Goal: Register for event/course

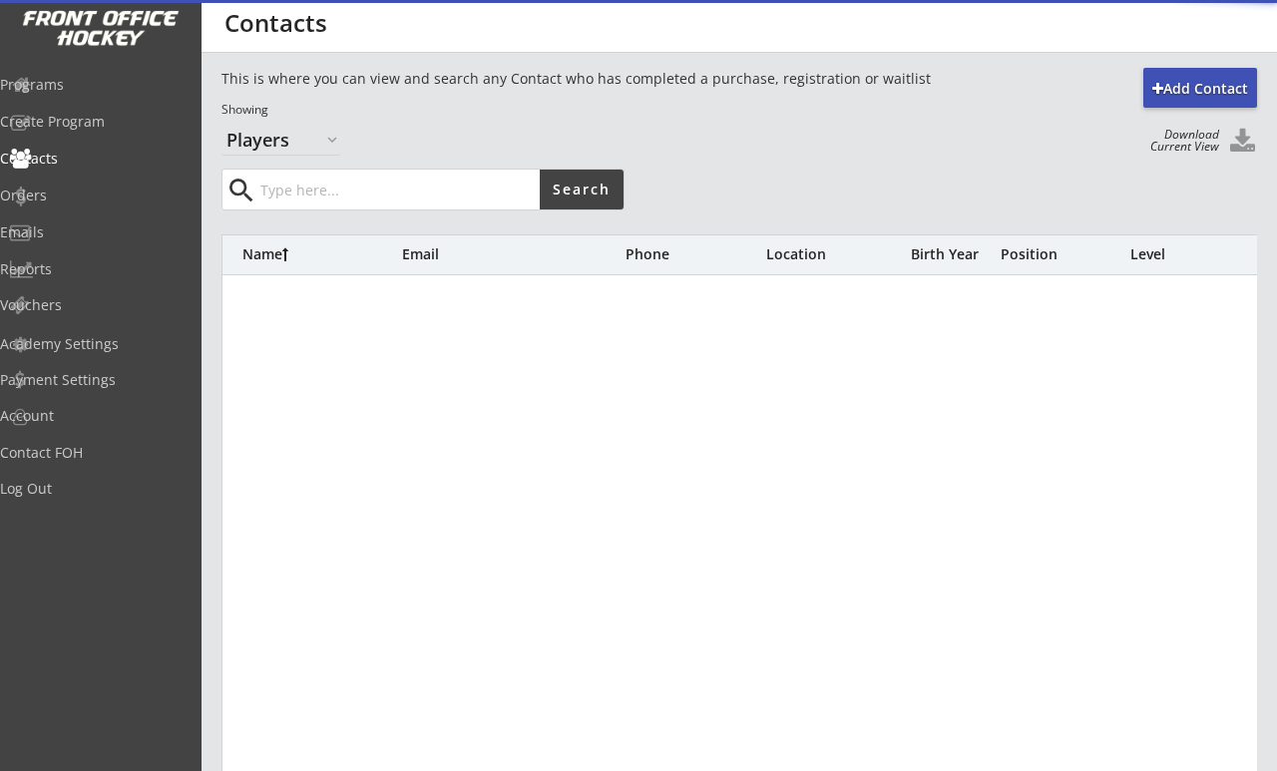
select select ""Players""
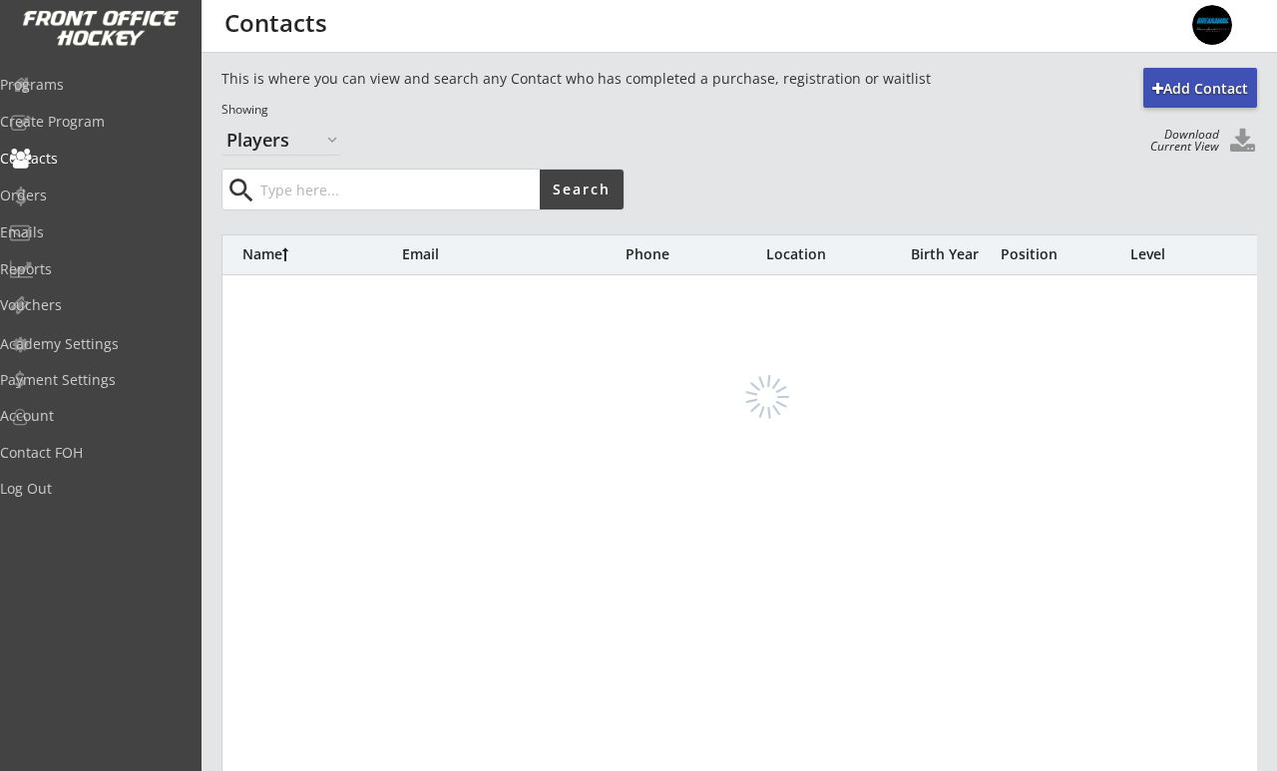
click at [295, 192] on input "input" at bounding box center [397, 190] width 283 height 40
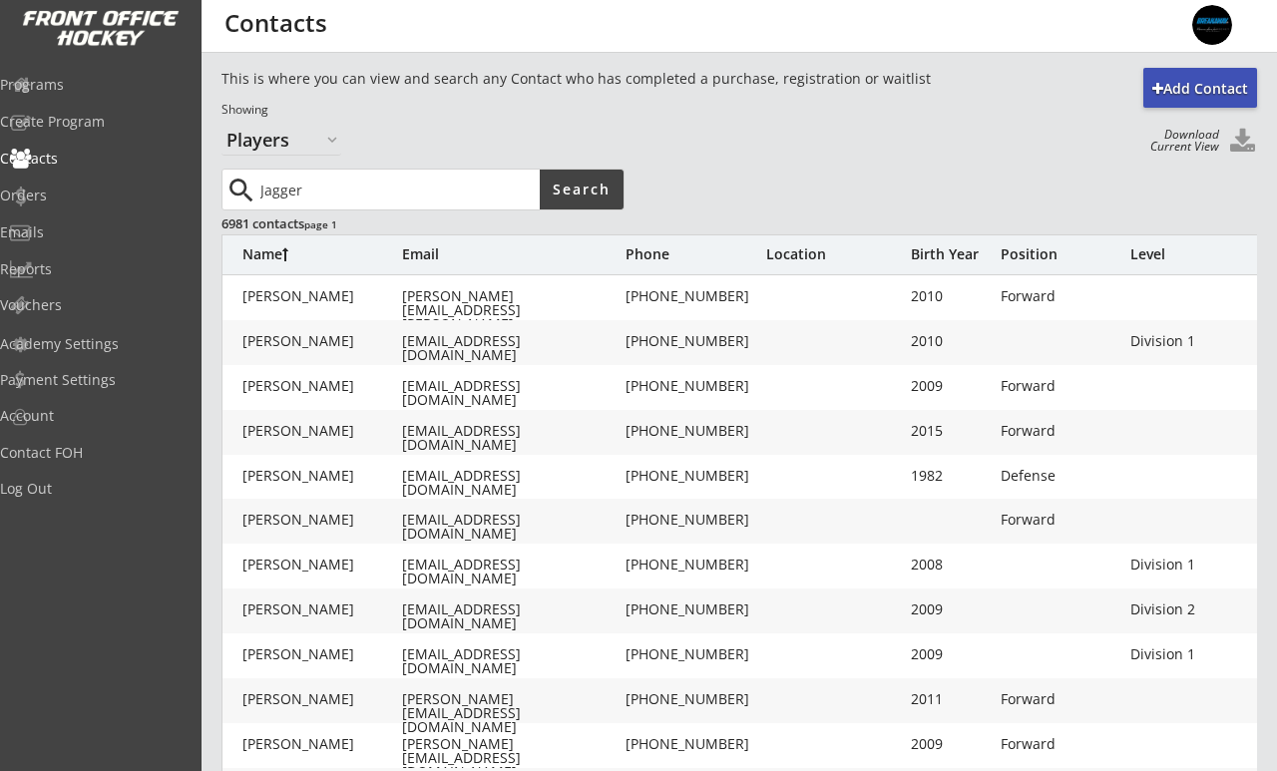
type input "Jagger"
click at [587, 188] on button "Search" at bounding box center [582, 190] width 84 height 40
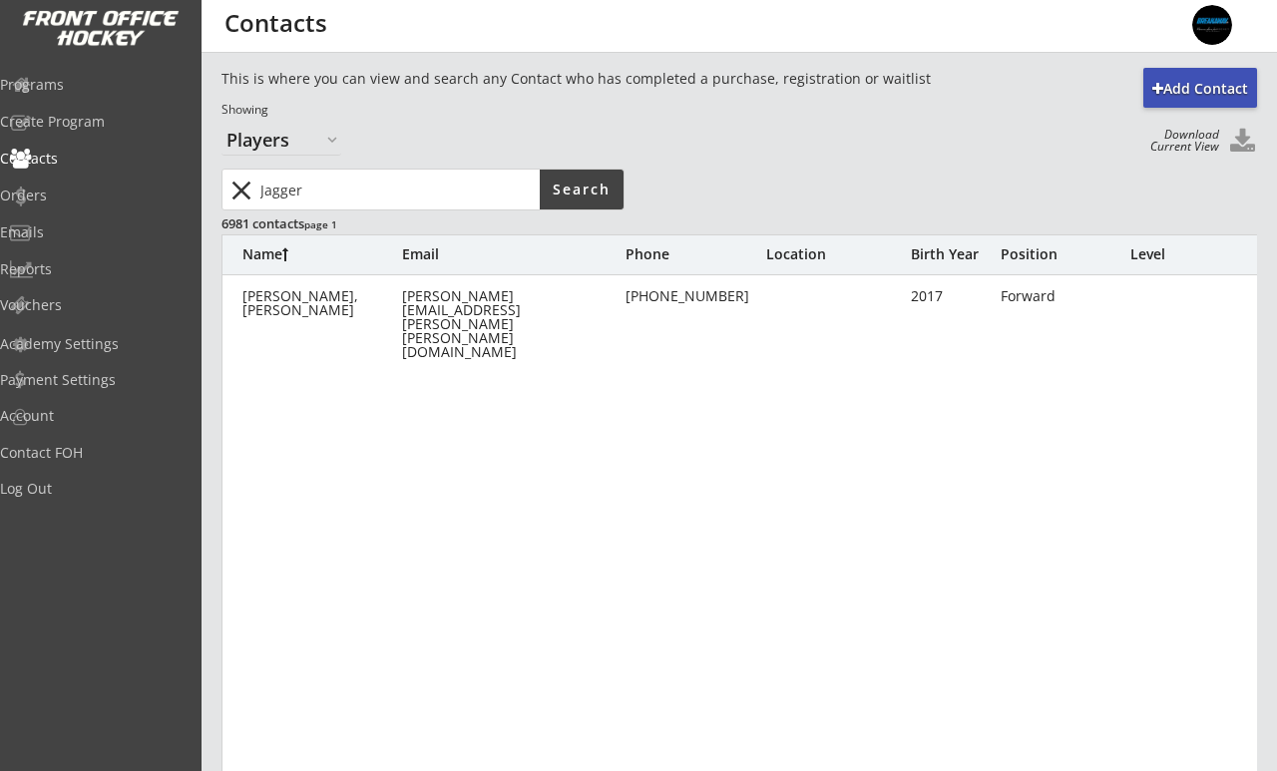
click at [284, 297] on div "[PERSON_NAME], [PERSON_NAME]" at bounding box center [322, 303] width 160 height 28
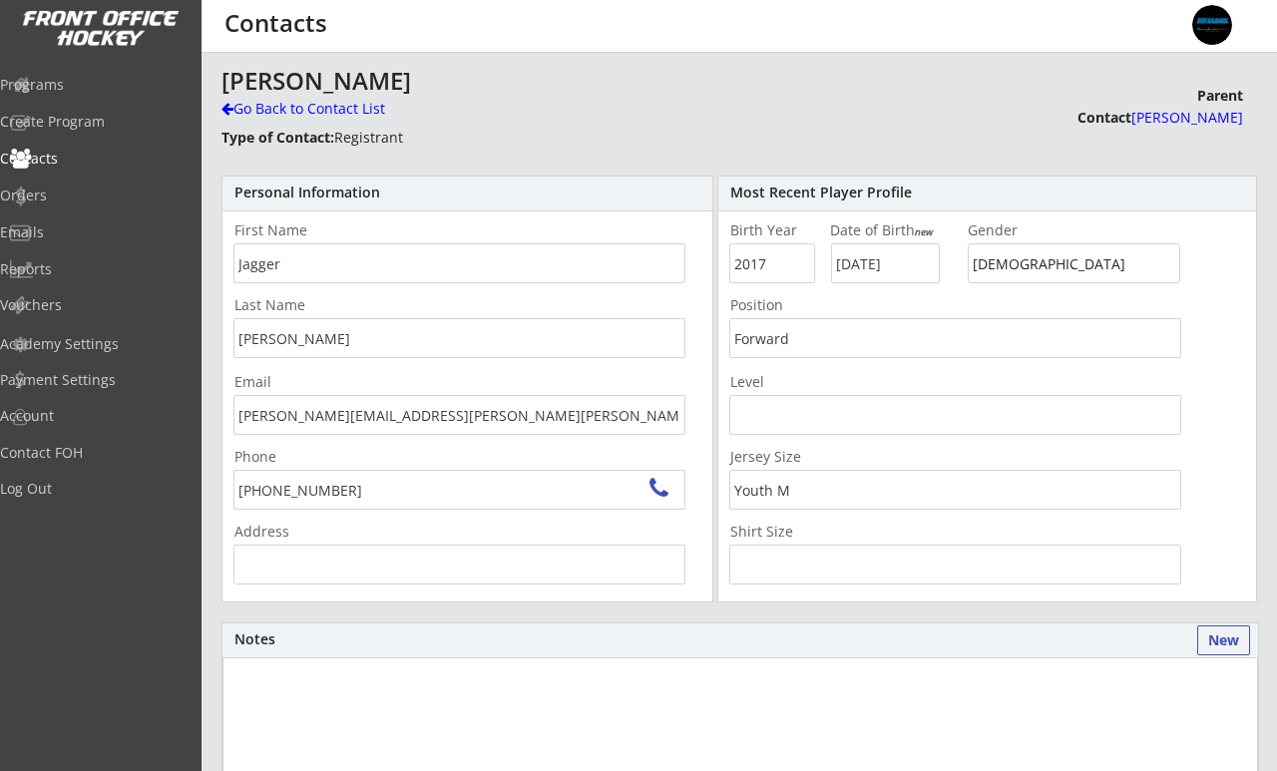
type input "[STREET_ADDRESS]"
click at [75, 81] on div "Programs" at bounding box center [95, 85] width 190 height 14
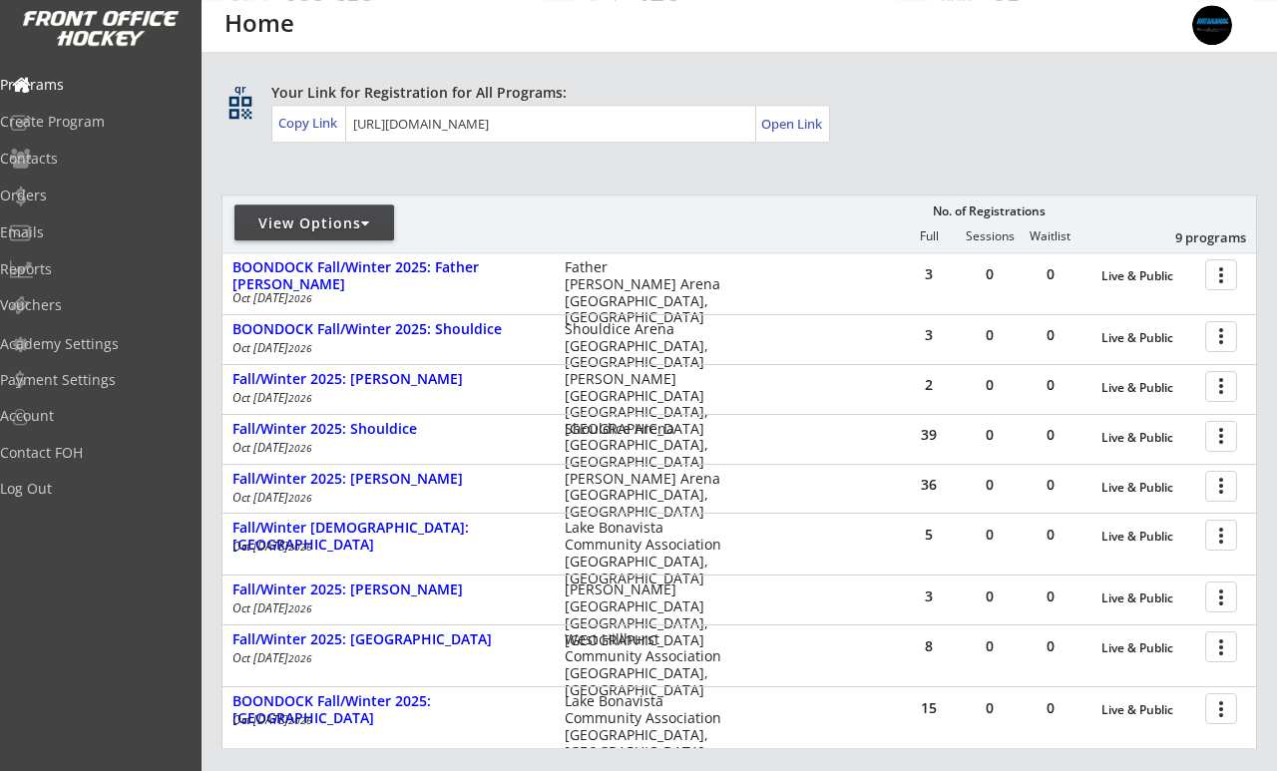
scroll to position [109, 0]
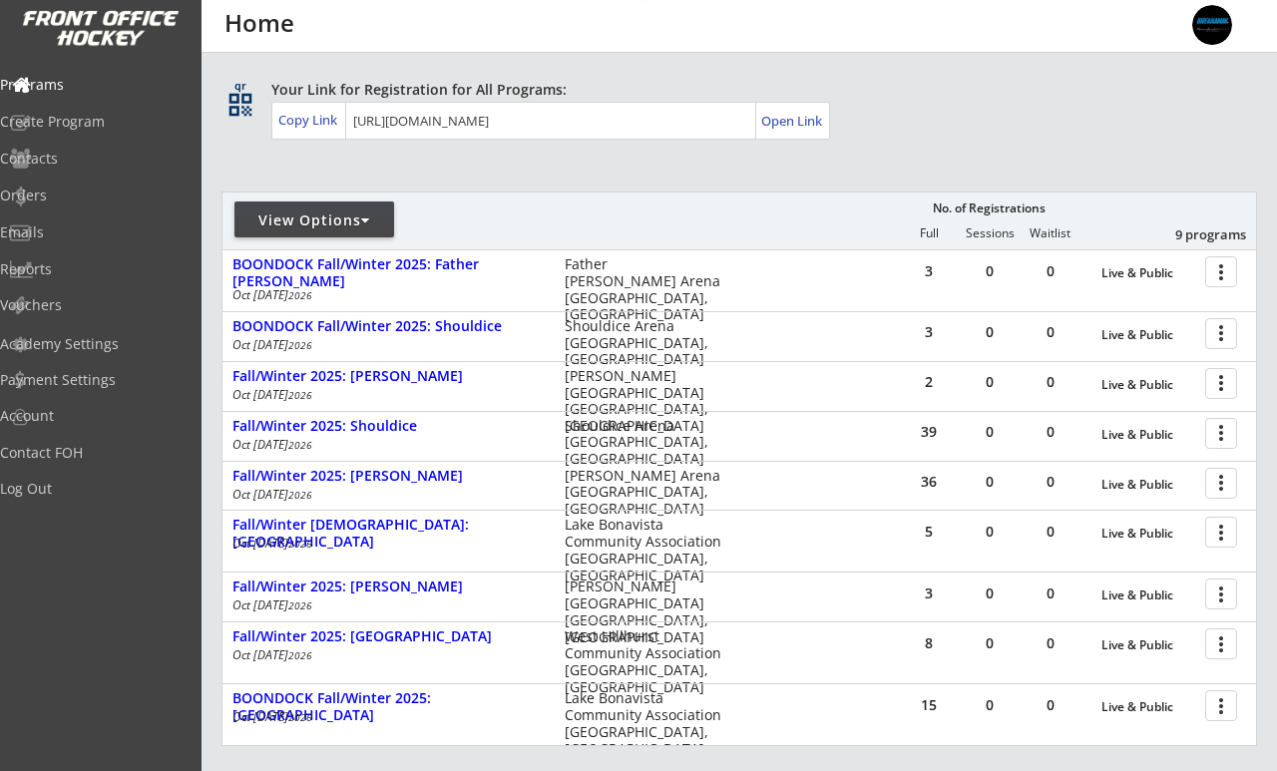
click at [282, 592] on div "Fall/Winter 2025: [PERSON_NAME]" at bounding box center [387, 587] width 311 height 17
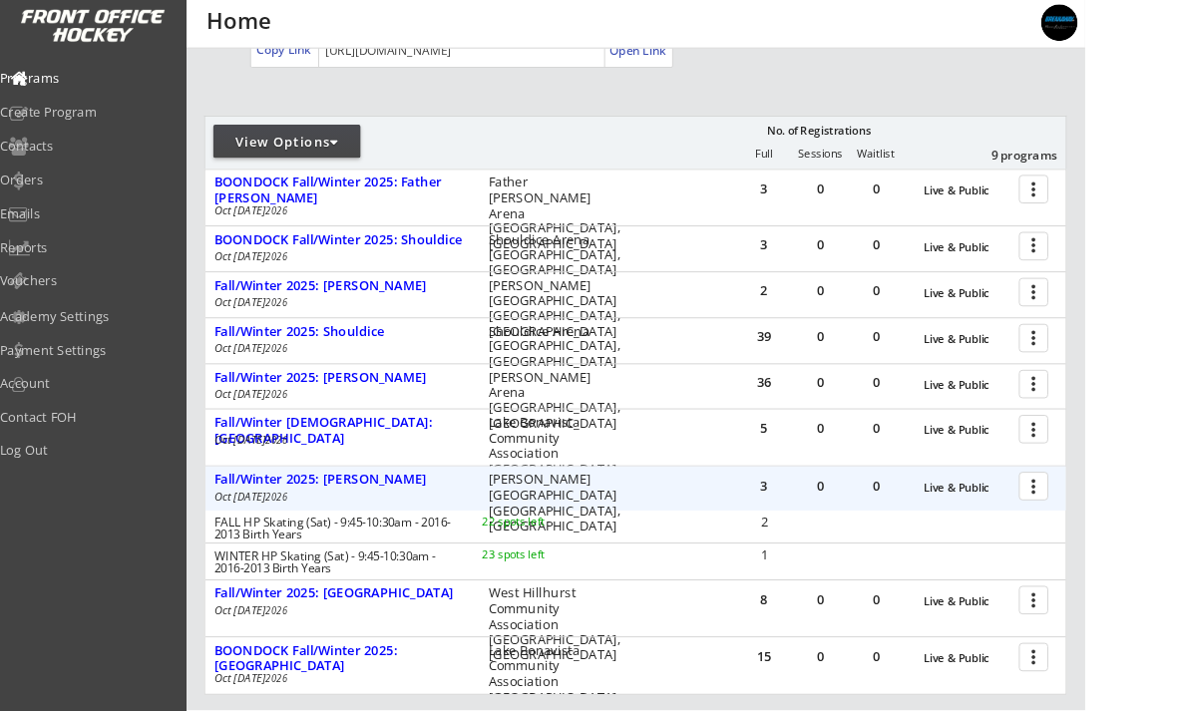
scroll to position [0, 0]
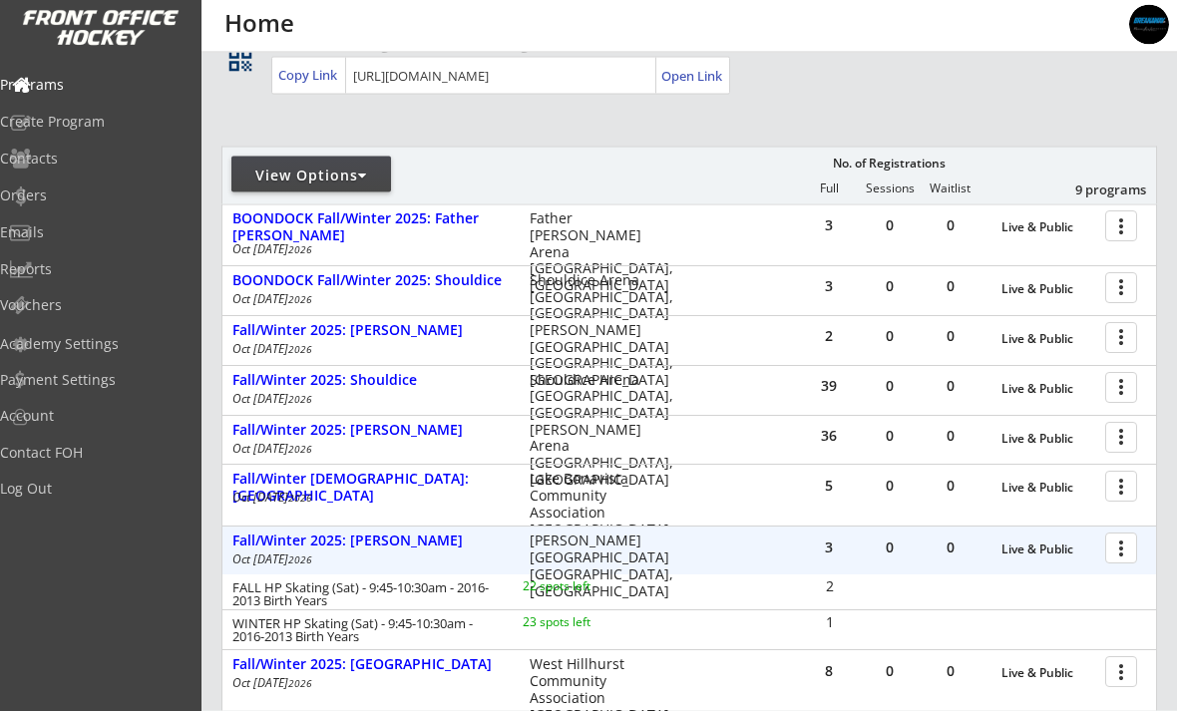
click at [1122, 551] on div at bounding box center [1124, 548] width 35 height 35
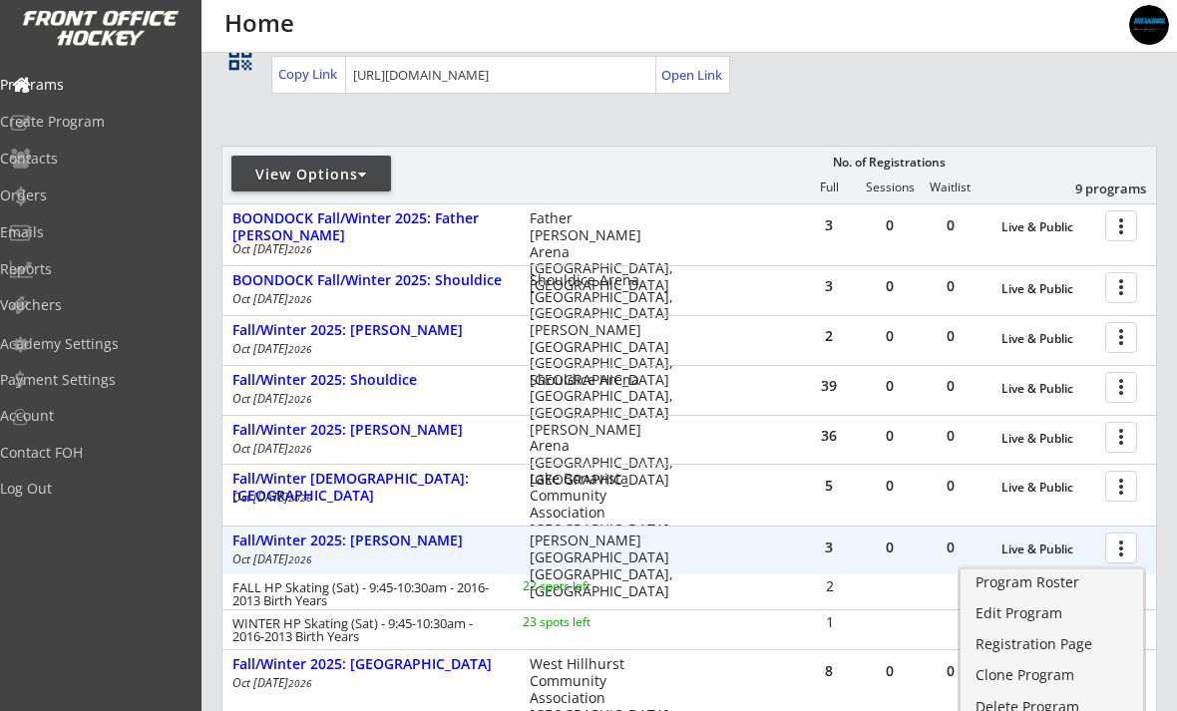
click at [1058, 649] on div "Registration Page" at bounding box center [1052, 645] width 153 height 14
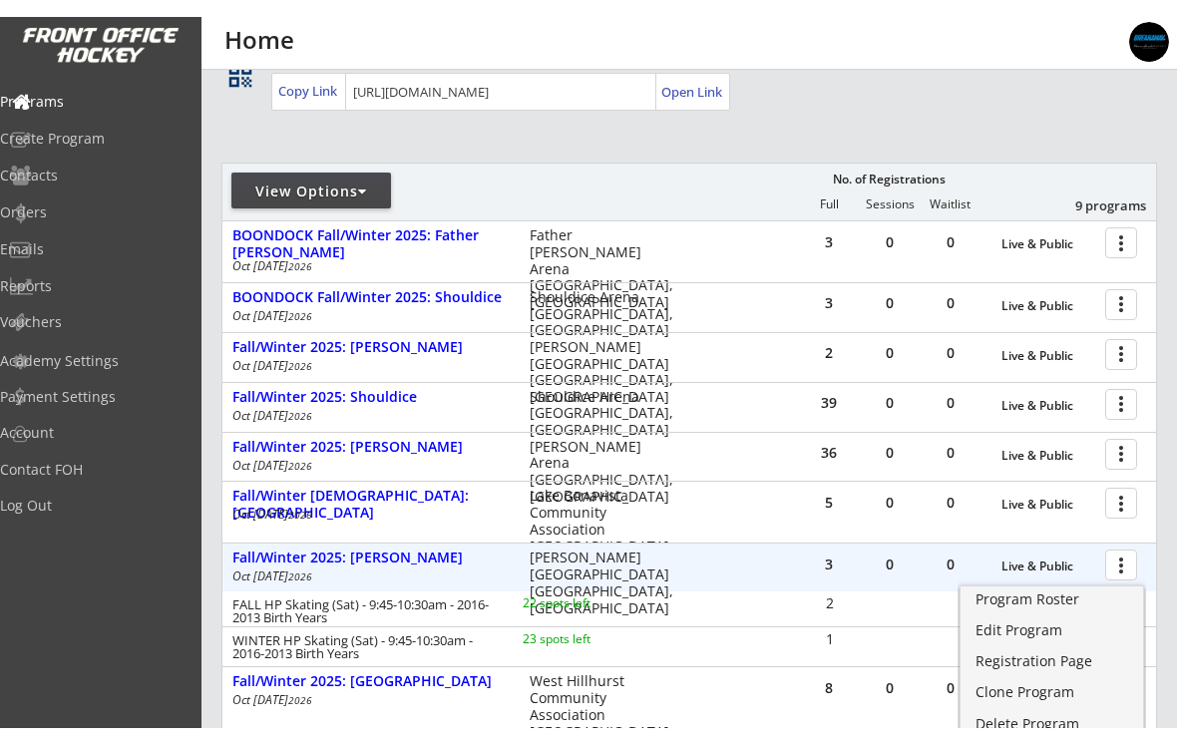
scroll to position [187, 0]
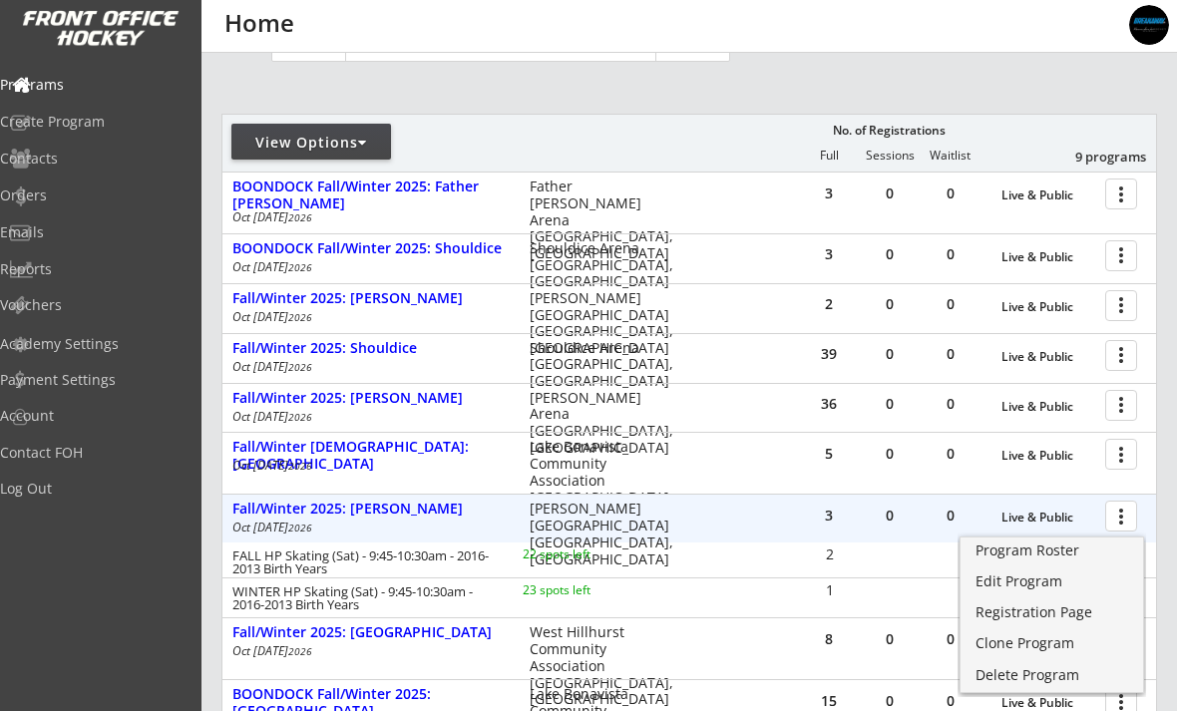
click at [1125, 405] on div at bounding box center [1124, 404] width 35 height 35
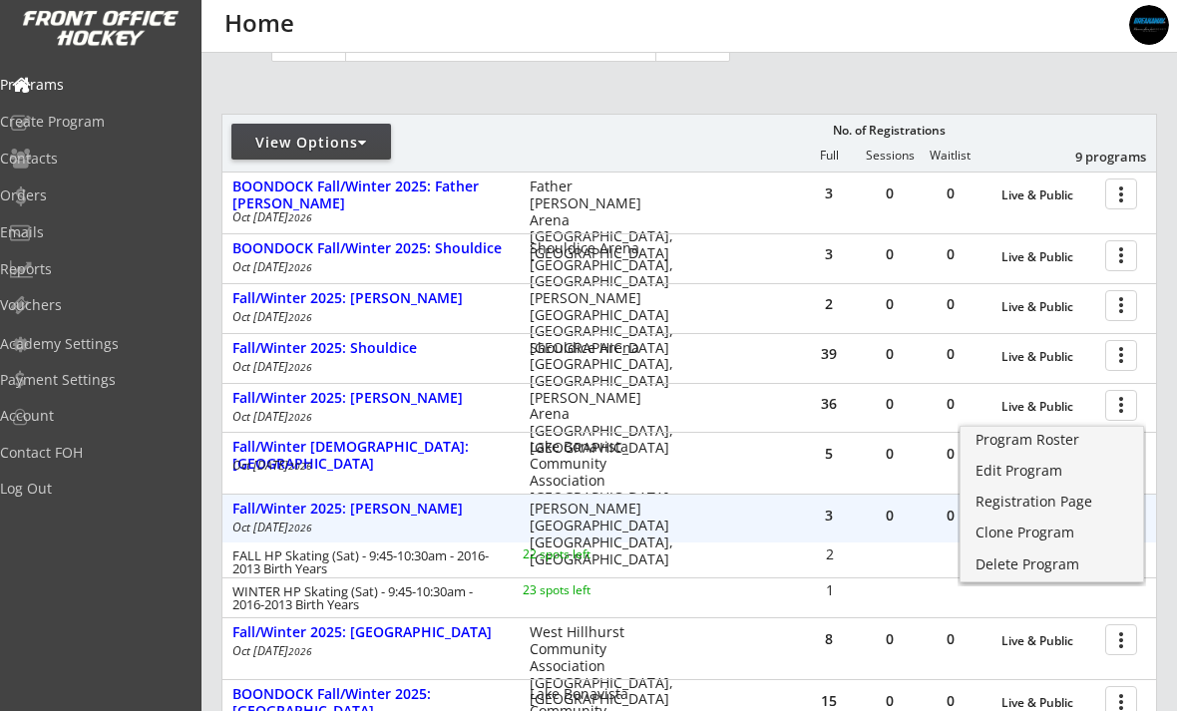
click at [1060, 504] on div "Registration Page" at bounding box center [1052, 502] width 153 height 14
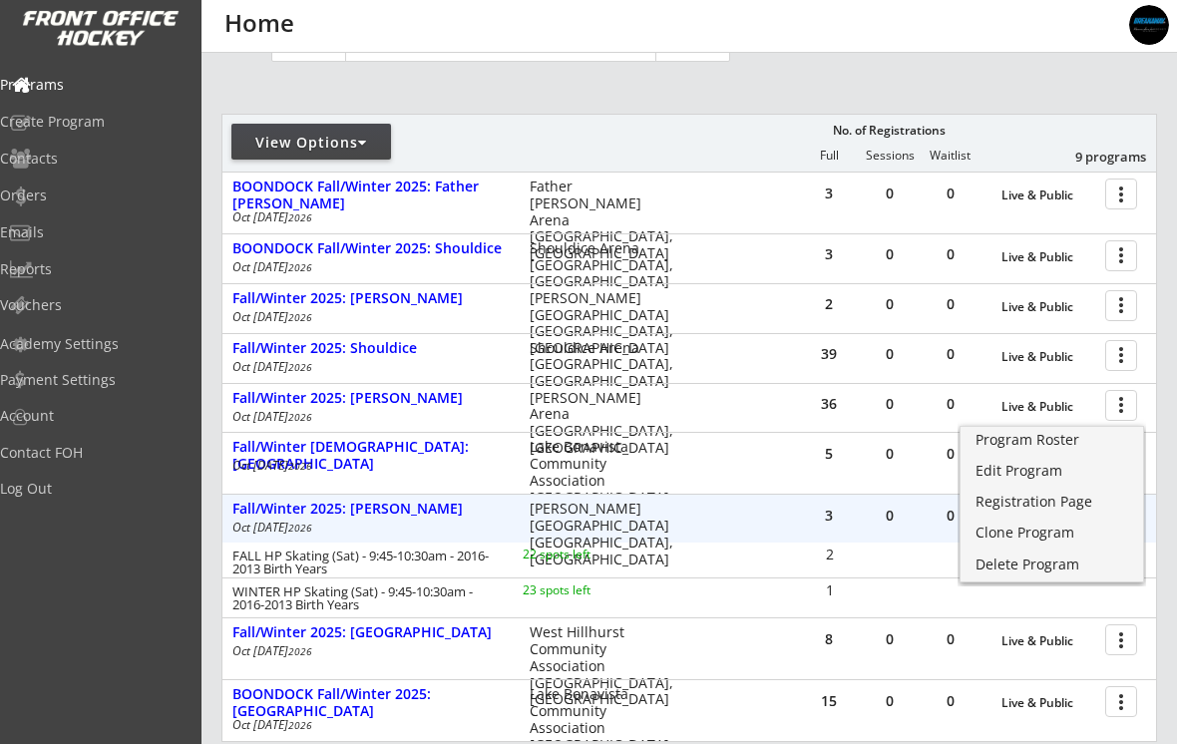
click at [60, 199] on div "Orders" at bounding box center [95, 196] width 190 height 14
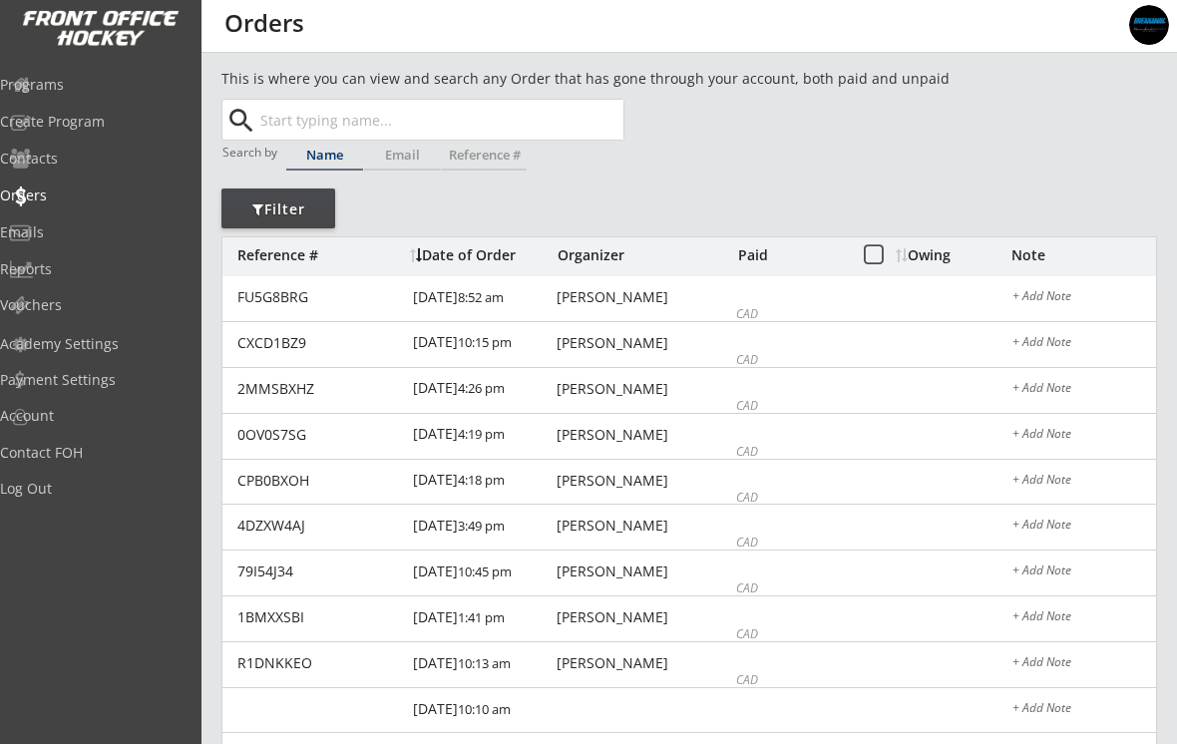
click at [310, 113] on input "text" at bounding box center [439, 120] width 367 height 40
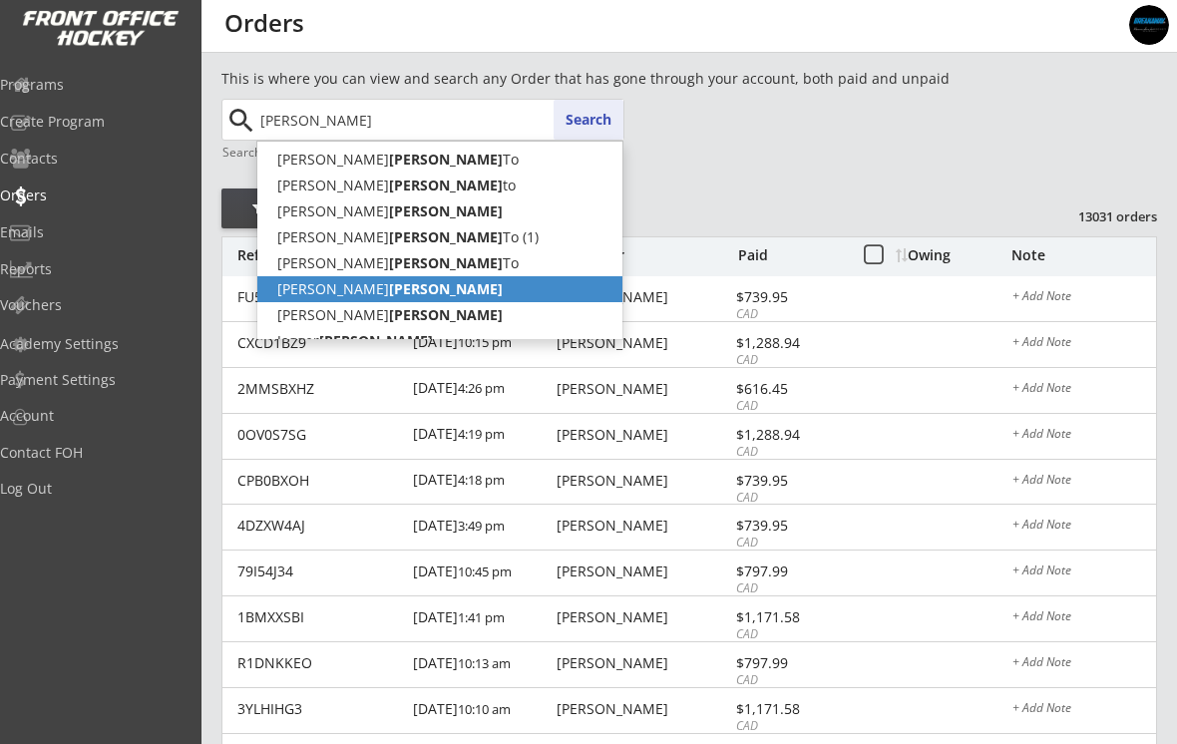
click at [298, 294] on p "[PERSON_NAME]" at bounding box center [439, 289] width 365 height 26
type input "[PERSON_NAME]"
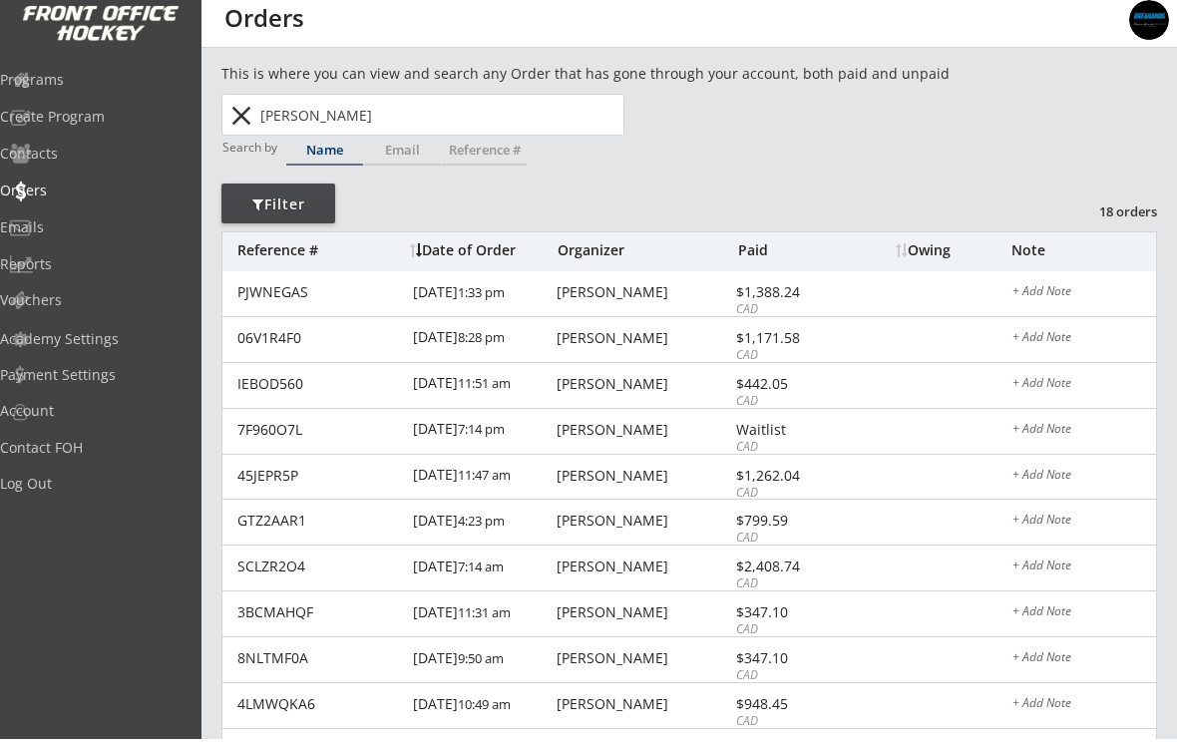
click at [291, 300] on div "PJWNEGAS" at bounding box center [319, 297] width 164 height 14
